Goal: Check status: Check status

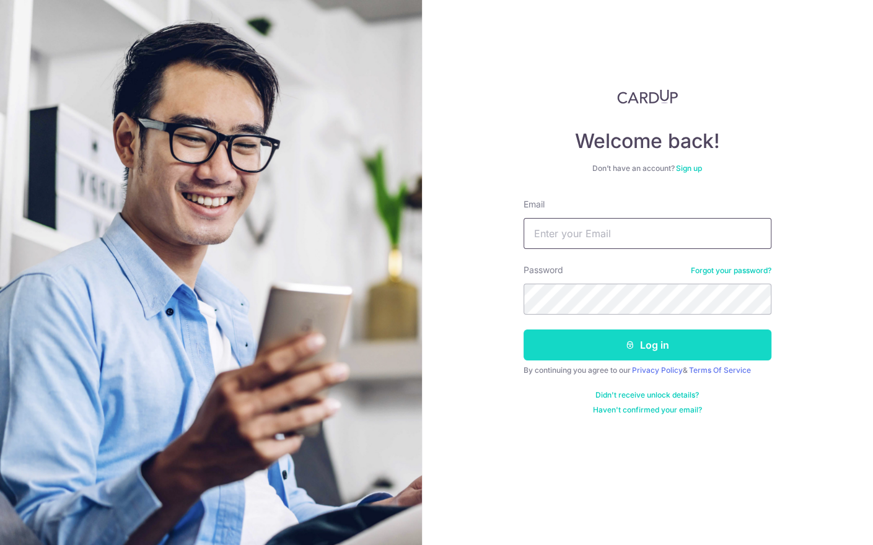
type input "[EMAIL_ADDRESS][DOMAIN_NAME]"
click at [585, 342] on button "Log in" at bounding box center [647, 345] width 248 height 31
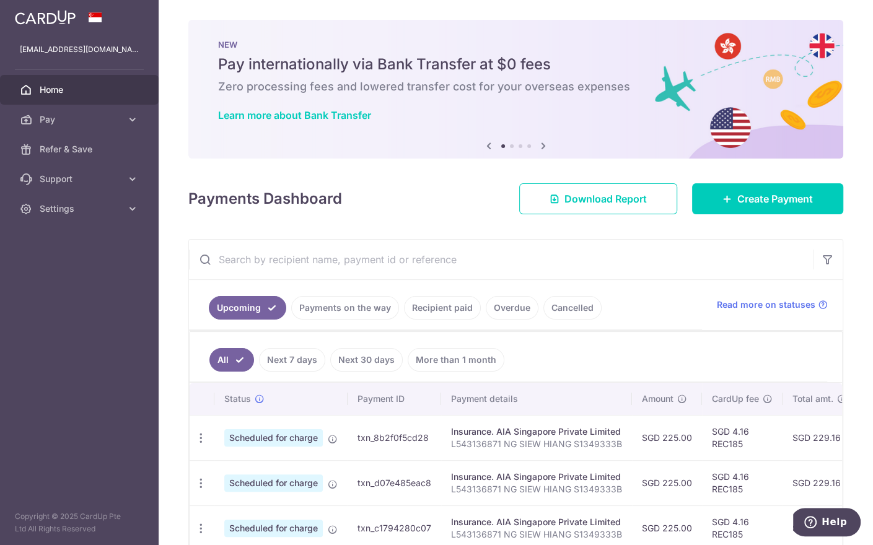
scroll to position [61, 0]
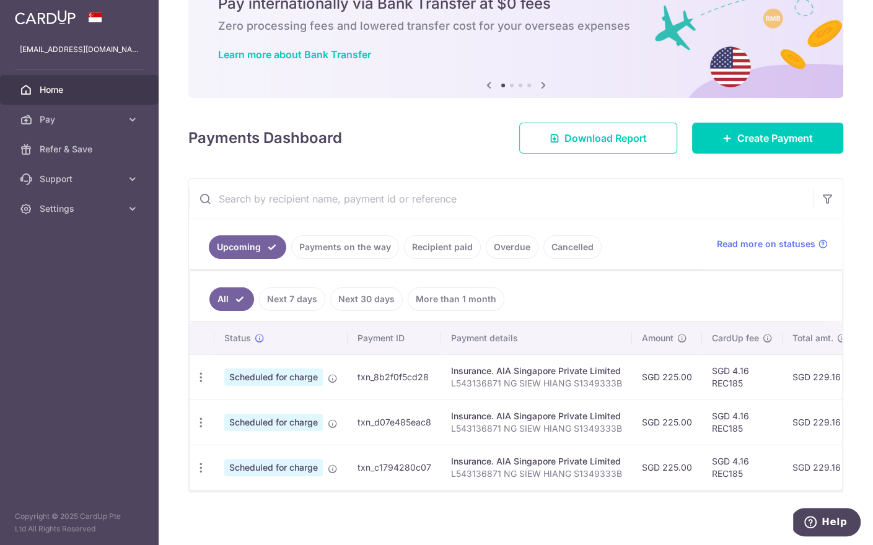
click at [364, 245] on link "Payments on the way" at bounding box center [345, 247] width 108 height 24
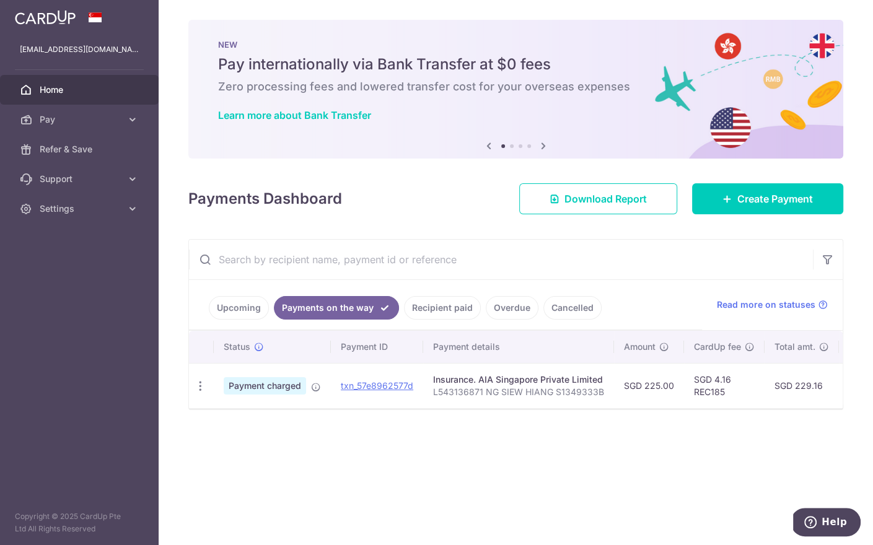
click at [432, 309] on link "Recipient paid" at bounding box center [442, 308] width 77 height 24
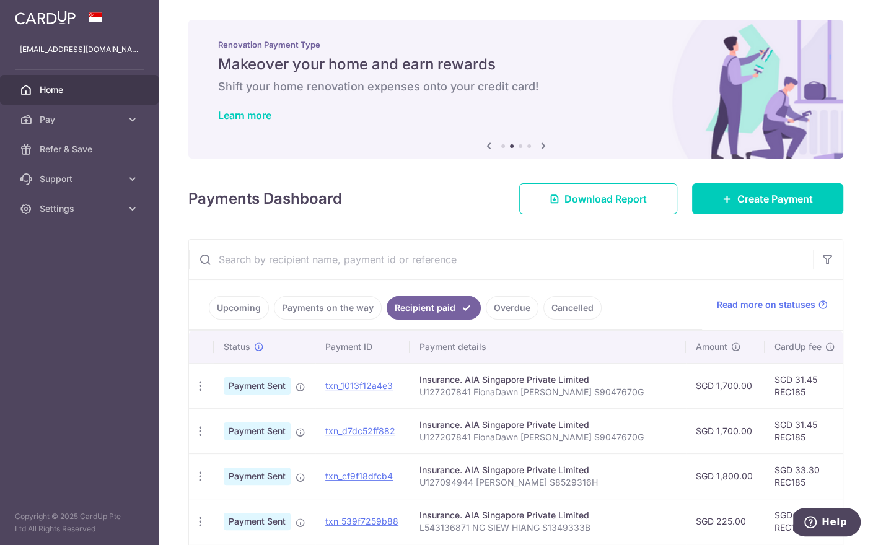
click at [256, 303] on link "Upcoming" at bounding box center [239, 308] width 60 height 24
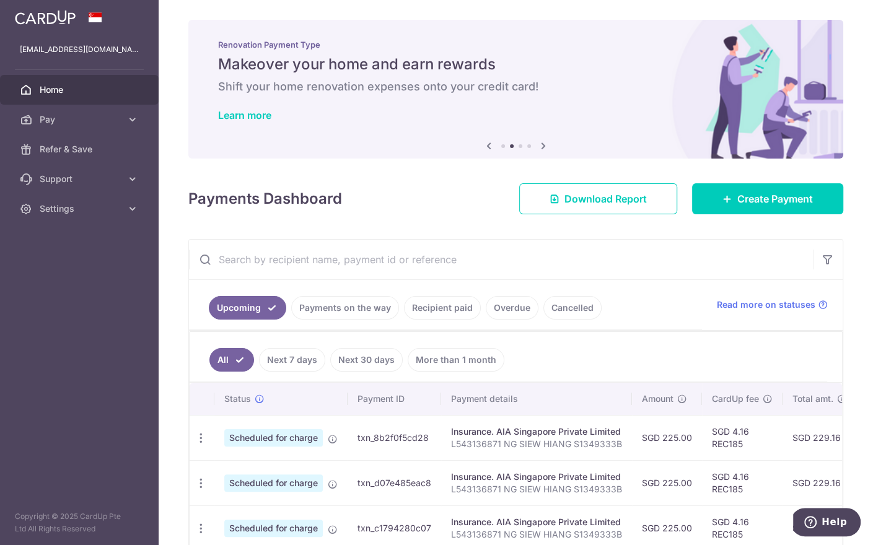
scroll to position [22, 0]
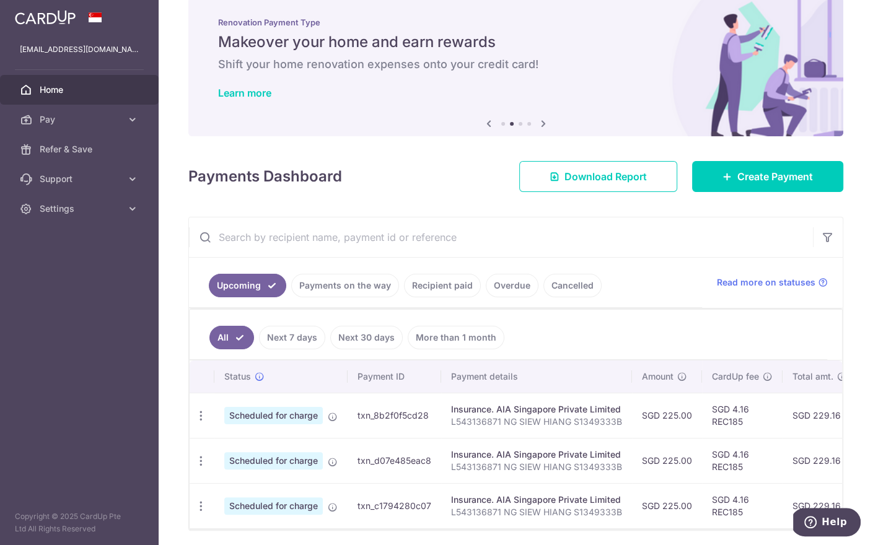
click at [434, 288] on link "Recipient paid" at bounding box center [442, 286] width 77 height 24
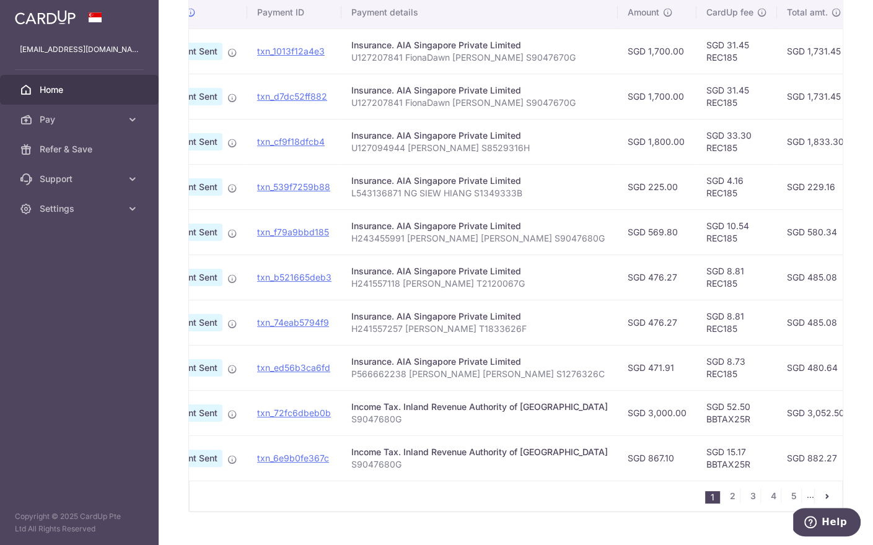
scroll to position [0, 71]
click at [730, 495] on link "2" at bounding box center [732, 496] width 15 height 15
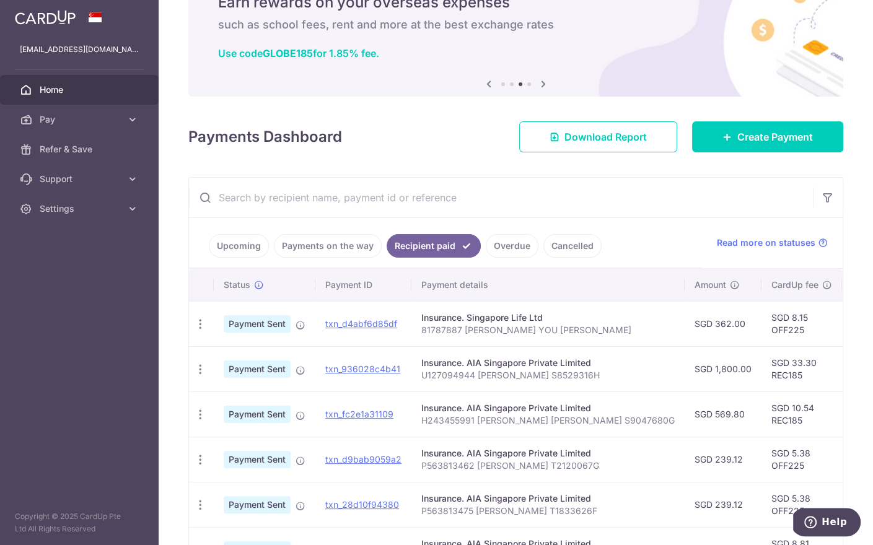
scroll to position [63, 0]
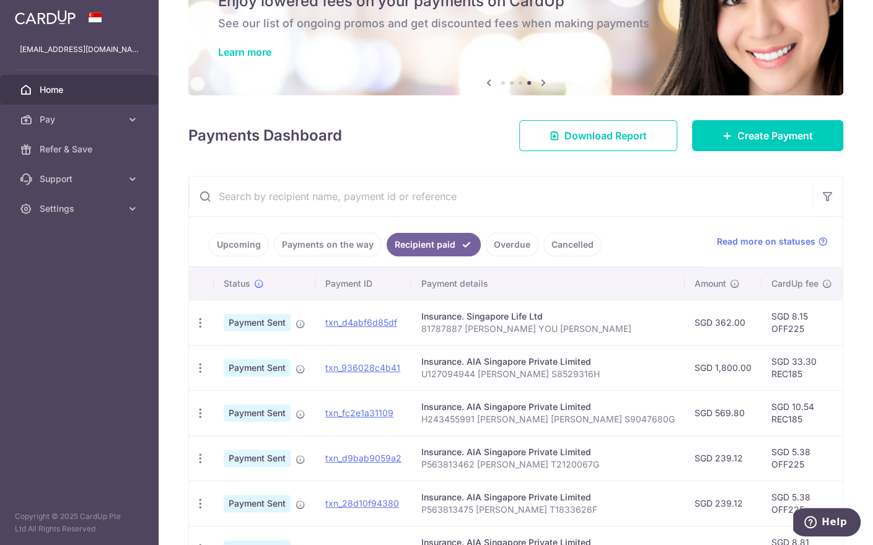
click at [522, 326] on p "81787887 HUANG YOU TIAN FINN" at bounding box center [547, 329] width 253 height 12
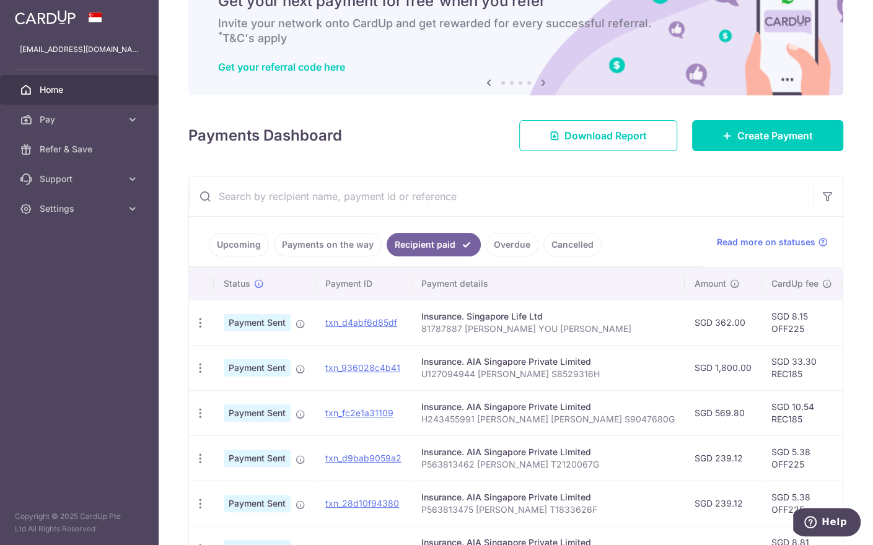
scroll to position [0, 1]
